Goal: Check status: Check status

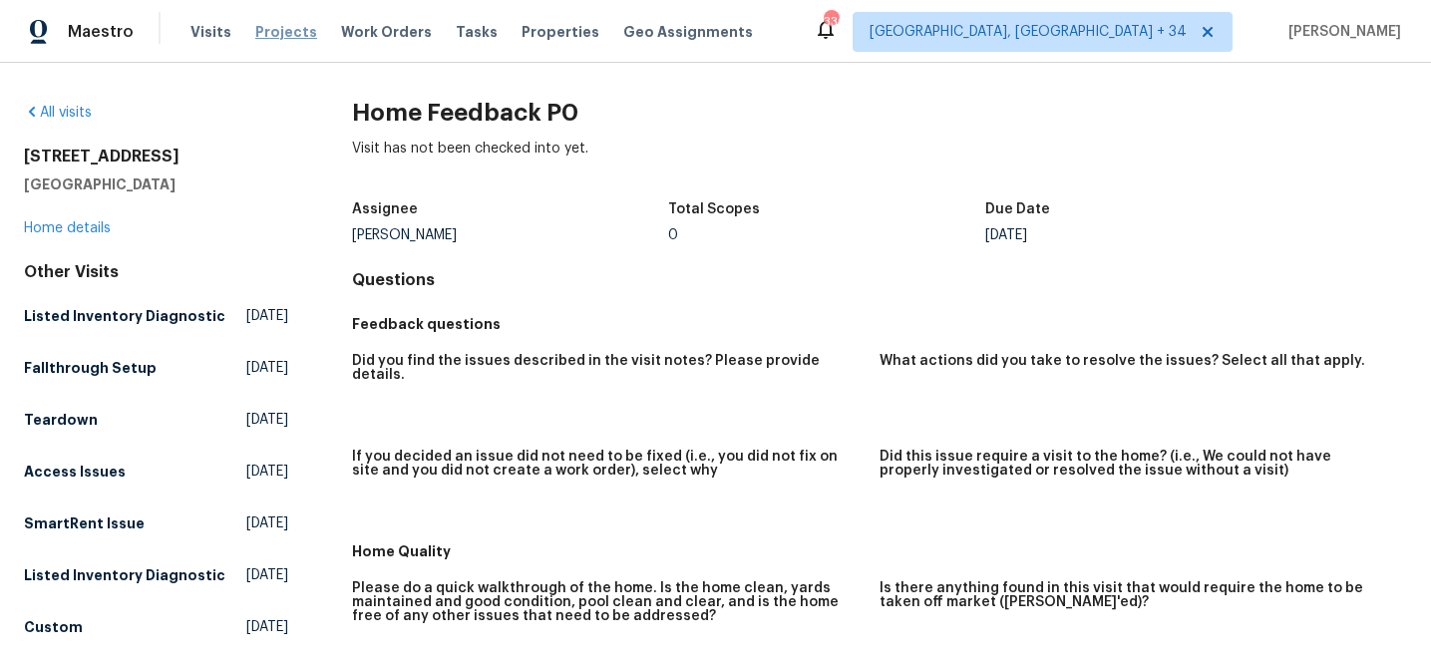
scroll to position [521, 0]
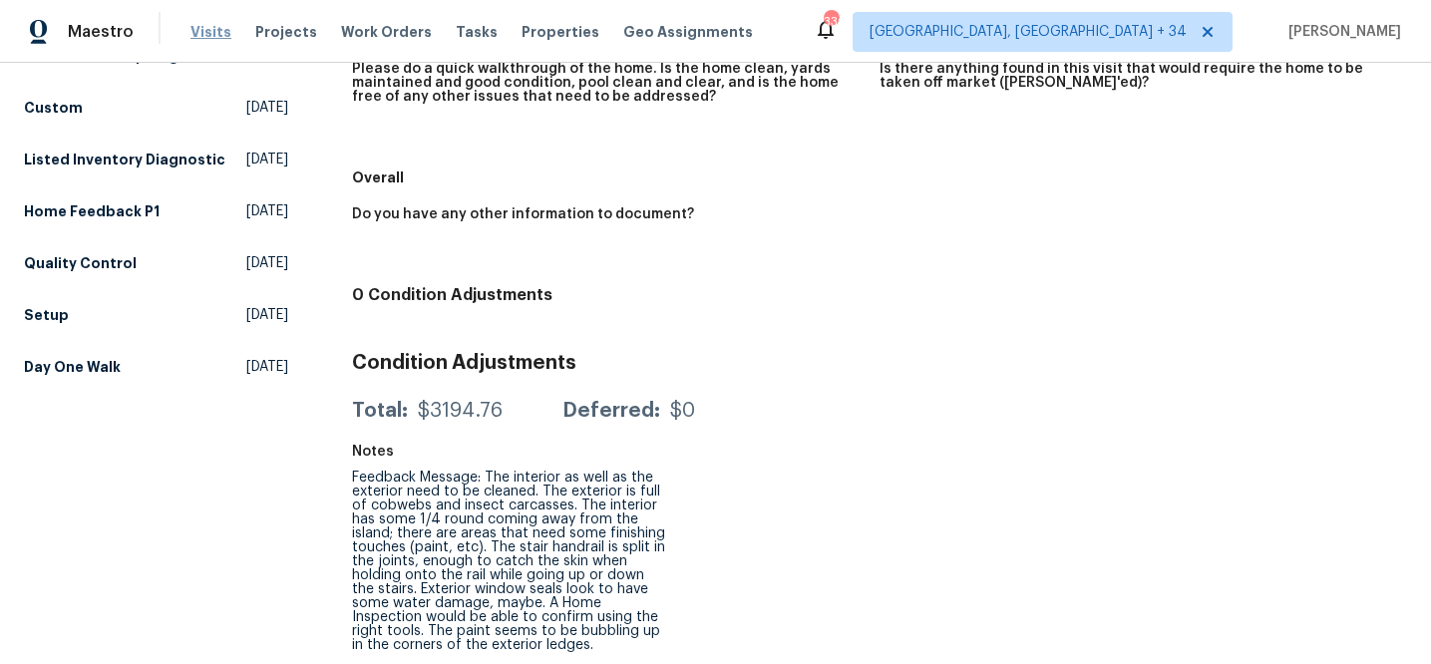
click at [195, 22] on span "Visits" at bounding box center [211, 32] width 41 height 20
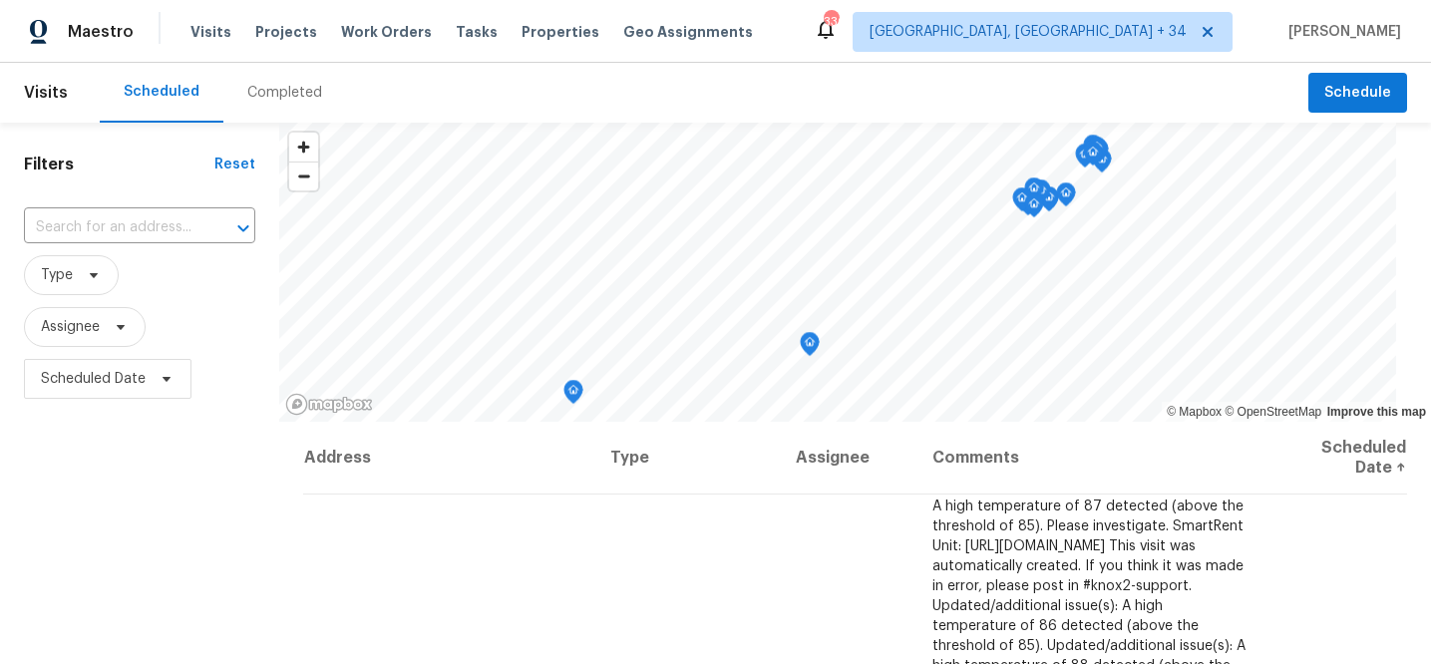
click at [282, 90] on div "Completed" at bounding box center [284, 93] width 75 height 20
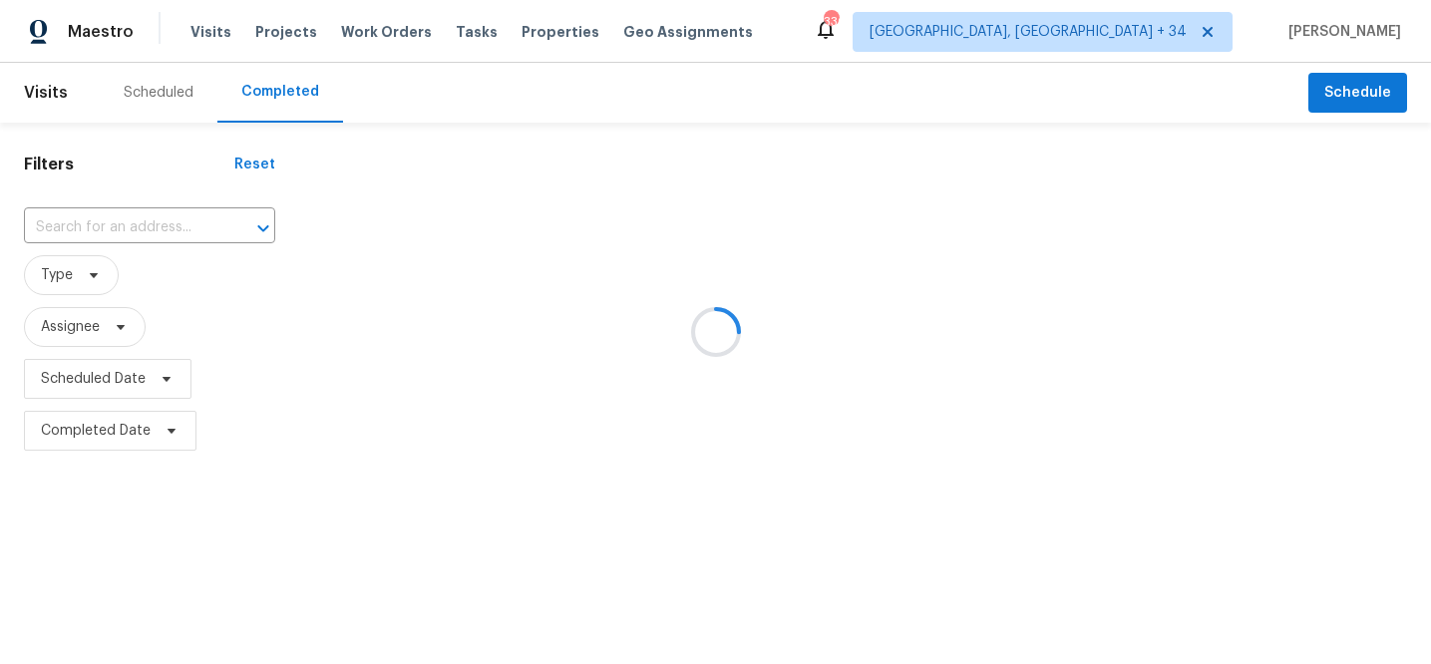
click at [137, 225] on div at bounding box center [715, 332] width 1431 height 664
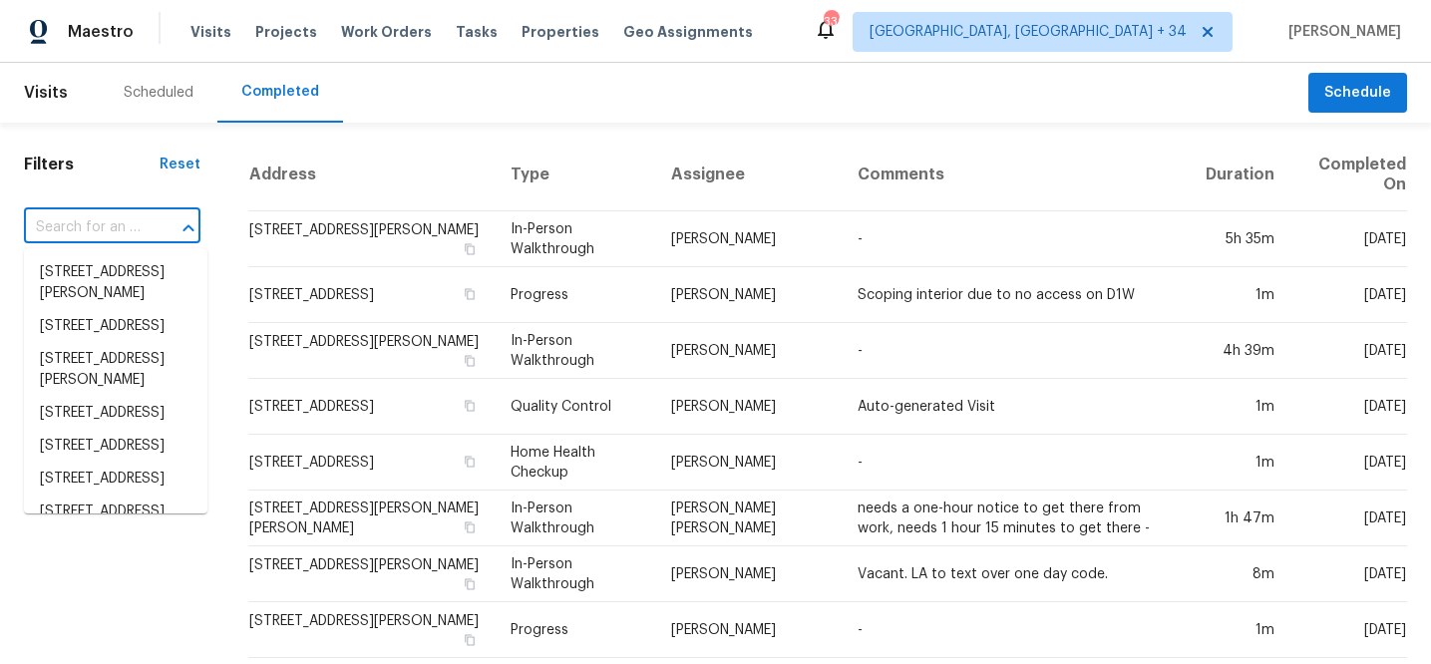
click at [137, 225] on input "text" at bounding box center [84, 227] width 121 height 31
paste input "4502 [GEOGRAPHIC_DATA]"
type input "4502 [GEOGRAPHIC_DATA]"
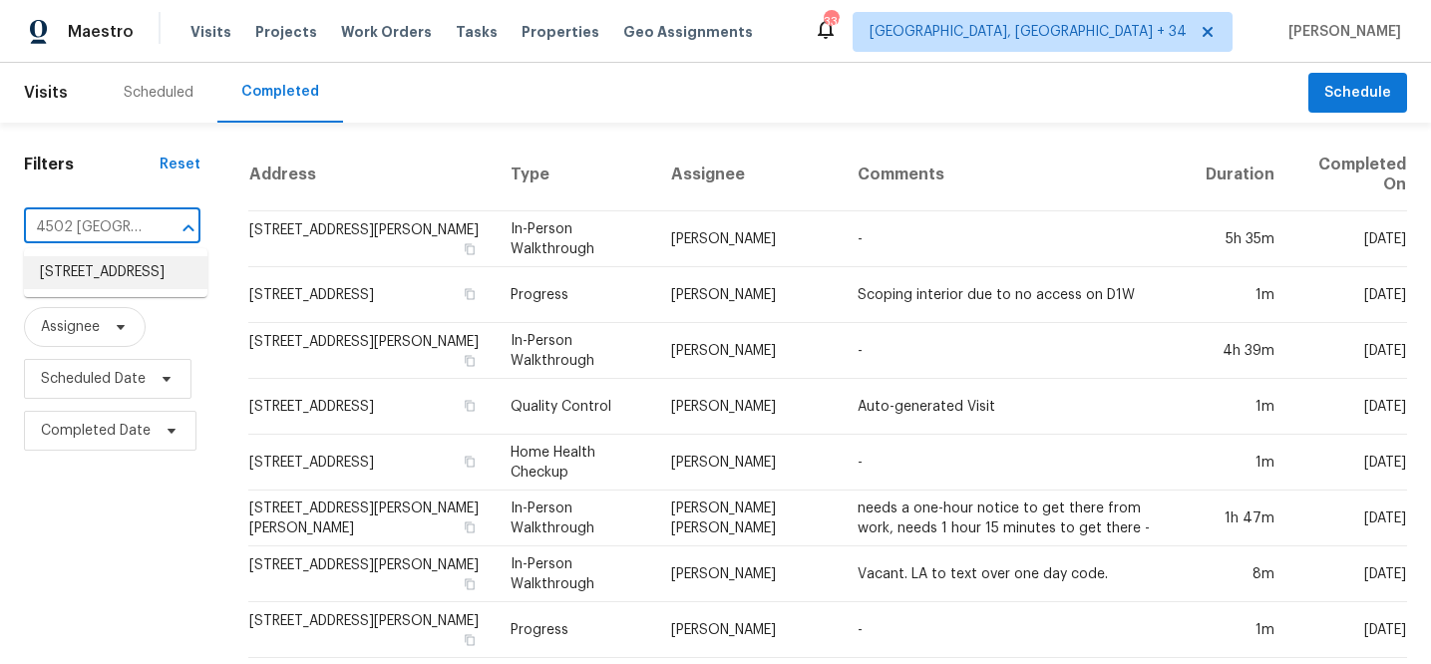
click at [120, 272] on li "[STREET_ADDRESS]" at bounding box center [116, 272] width 184 height 33
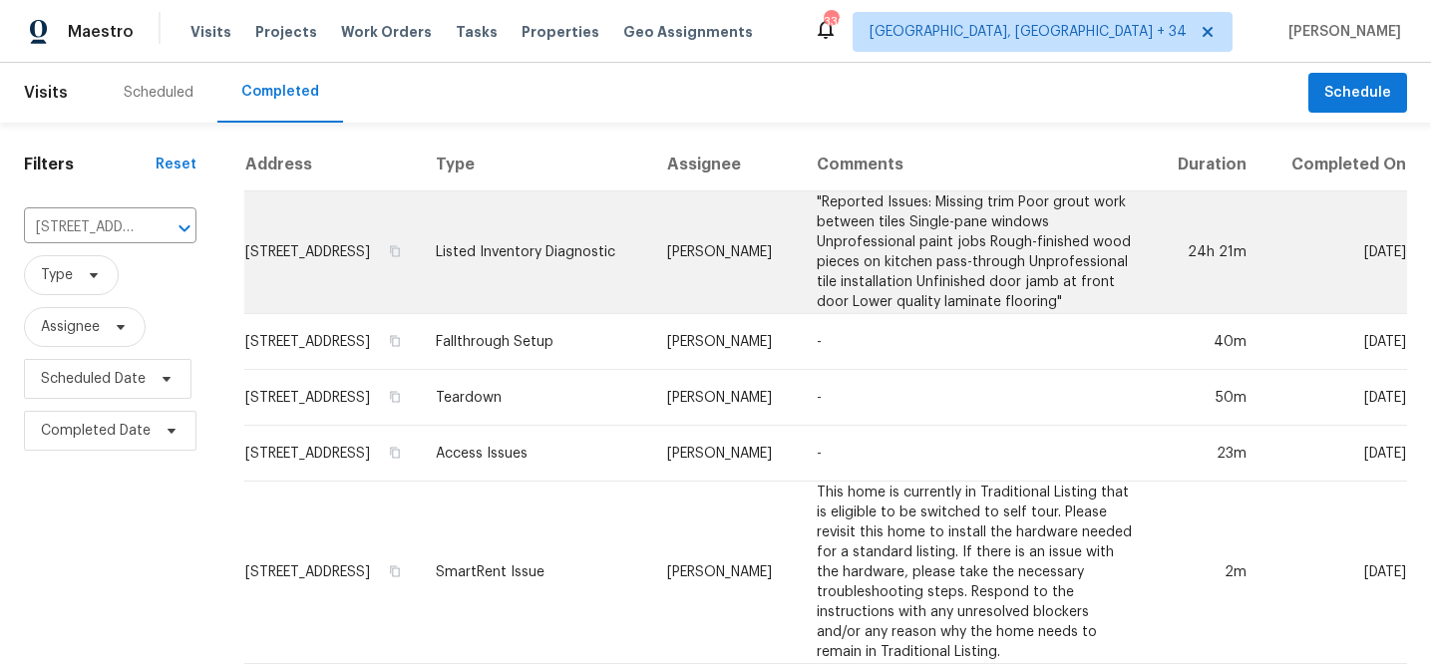
click at [311, 260] on td "[STREET_ADDRESS]" at bounding box center [332, 253] width 176 height 123
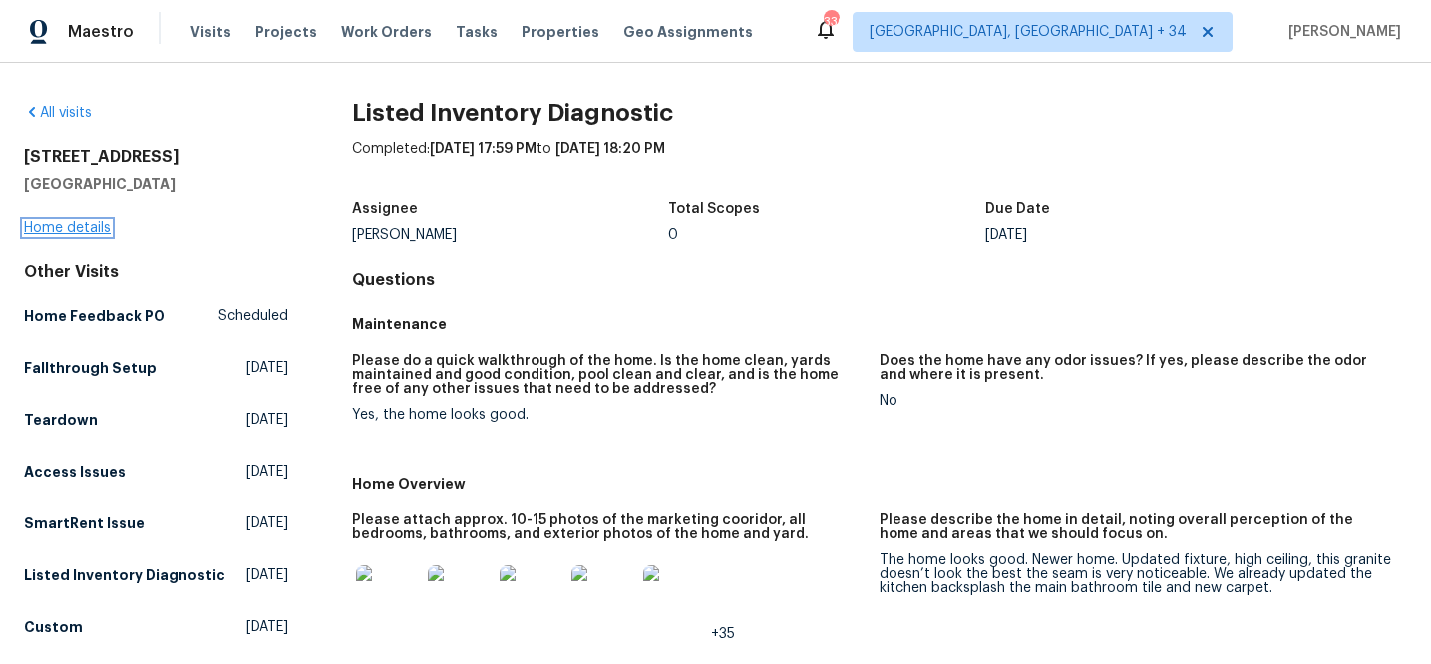
click at [85, 223] on link "Home details" at bounding box center [67, 228] width 87 height 14
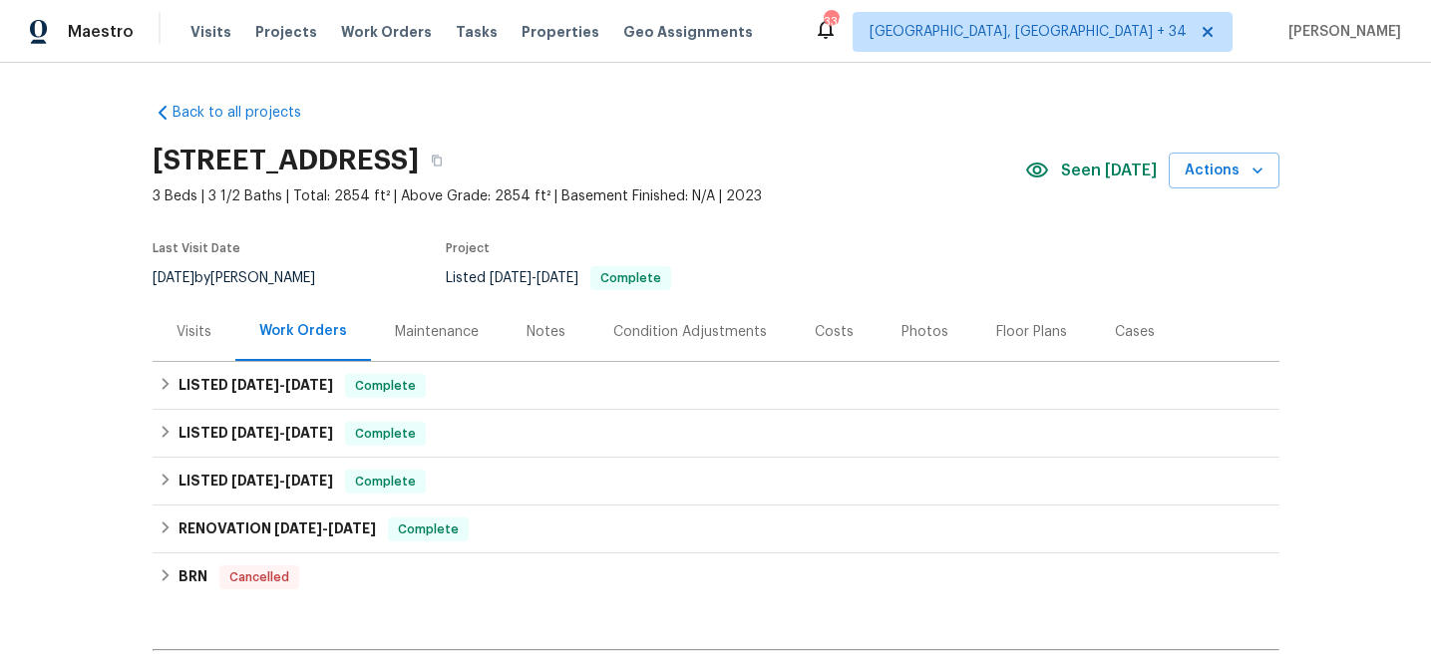
click at [417, 330] on div "Maintenance" at bounding box center [437, 332] width 84 height 20
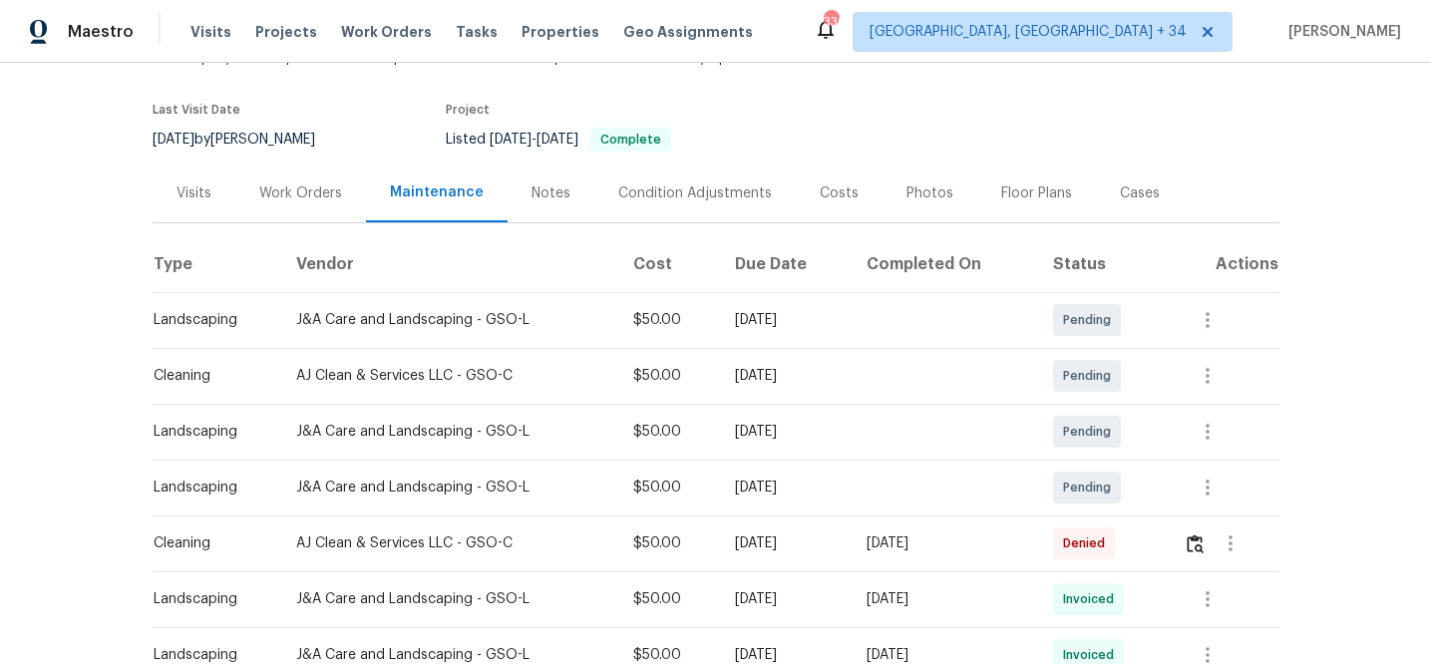
scroll to position [225, 0]
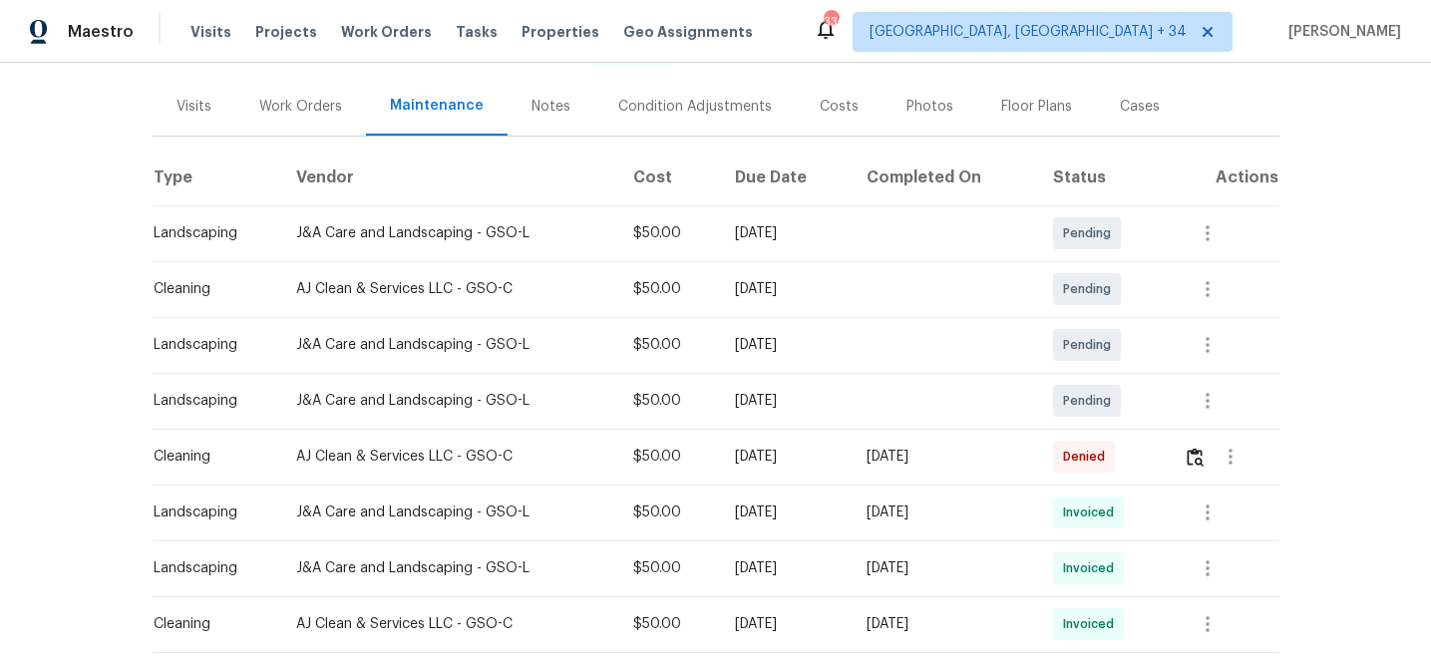
click at [187, 106] on div "Visits" at bounding box center [194, 107] width 35 height 20
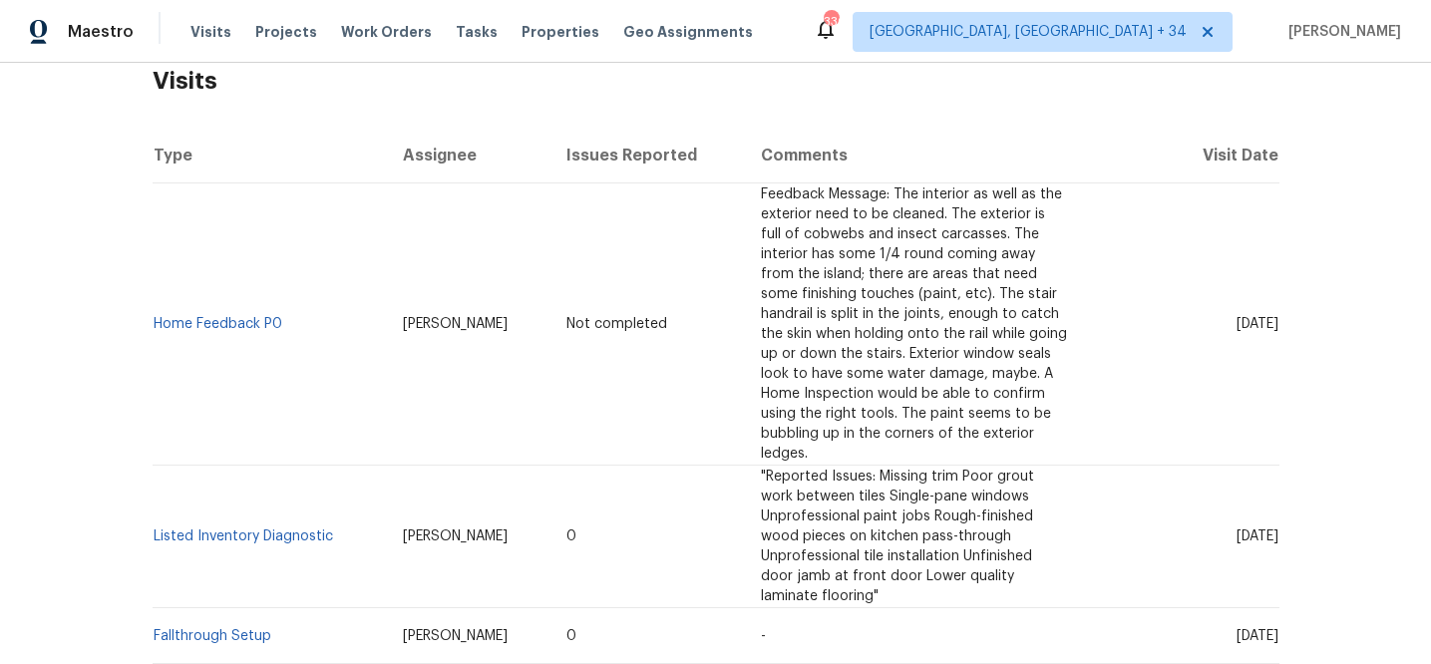
scroll to position [369, 0]
